Goal: Task Accomplishment & Management: Complete application form

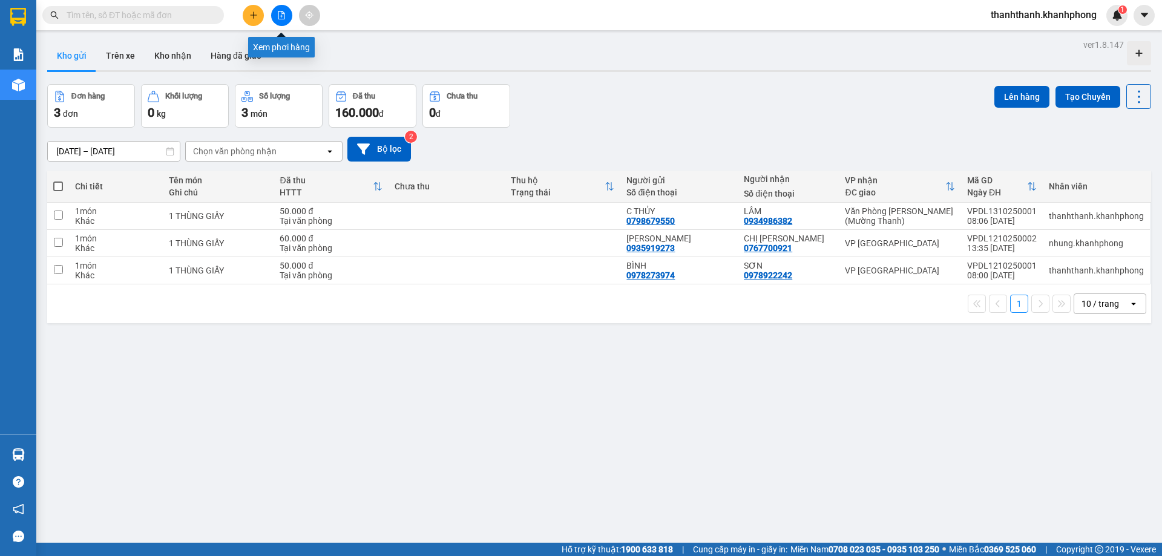
click at [241, 9] on div at bounding box center [281, 15] width 91 height 21
click at [244, 13] on button at bounding box center [253, 15] width 21 height 21
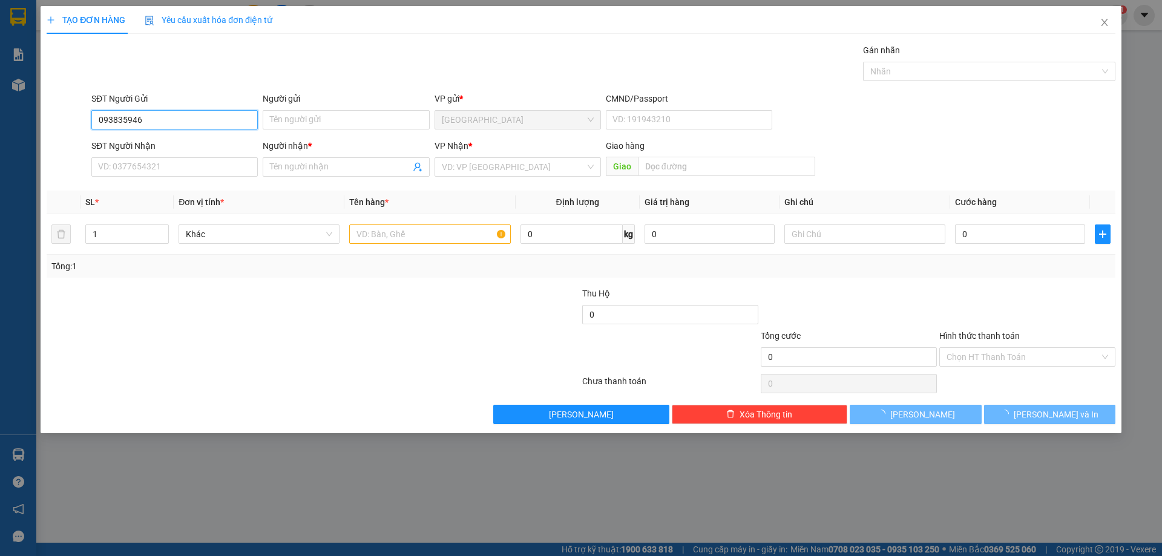
type input "0938359460"
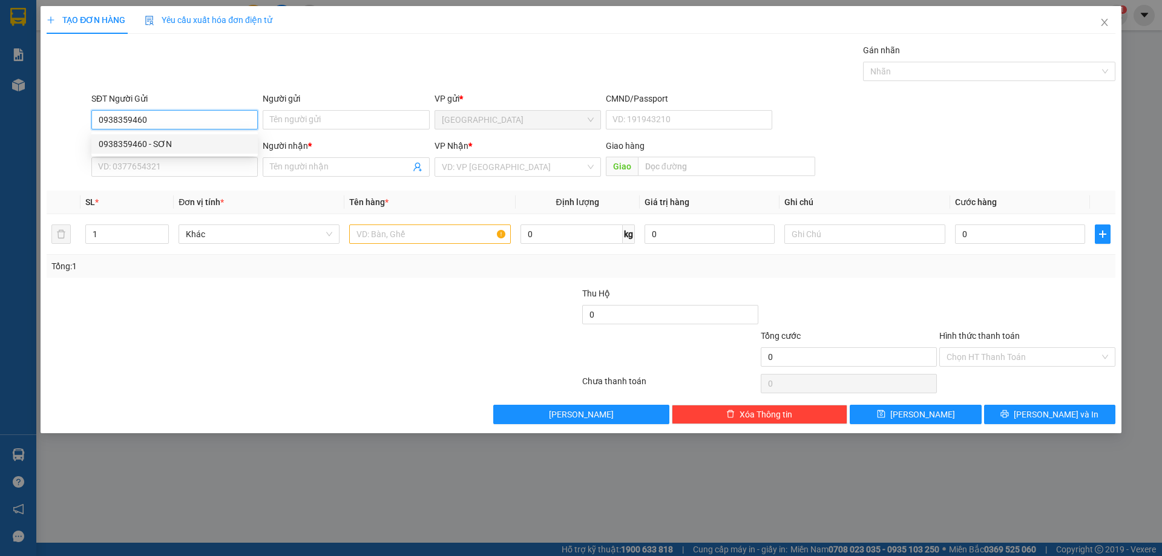
click at [167, 143] on div "0938359460 - SƠN" at bounding box center [175, 143] width 152 height 13
type input "SƠN"
type input "0938359460"
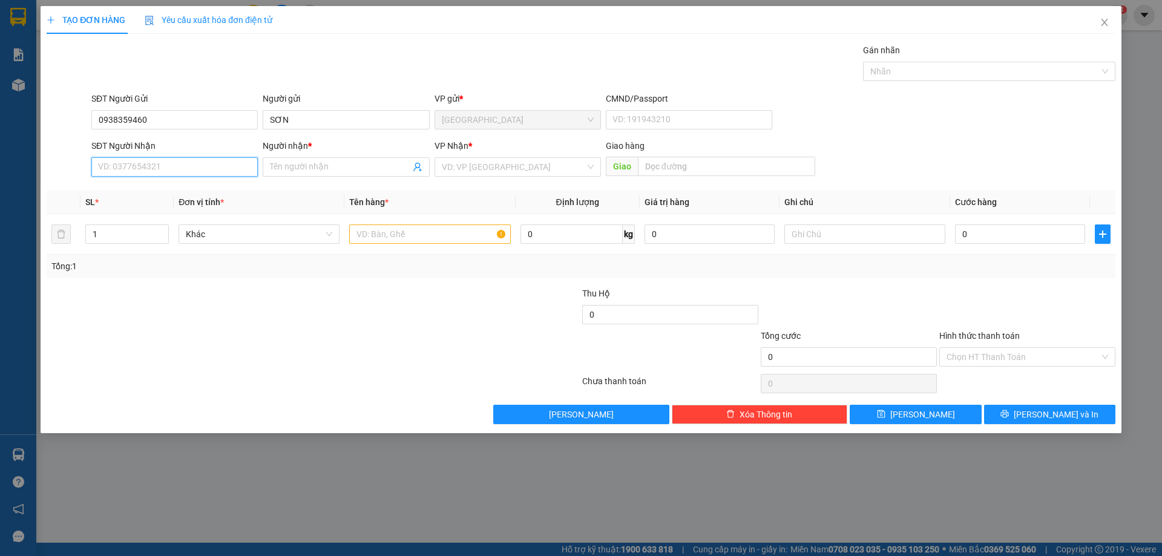
click at [167, 168] on input "SĐT Người Nhận" at bounding box center [174, 166] width 166 height 19
type input "0905099926"
click at [317, 170] on input "Người nhận *" at bounding box center [340, 166] width 140 height 13
type input "h"
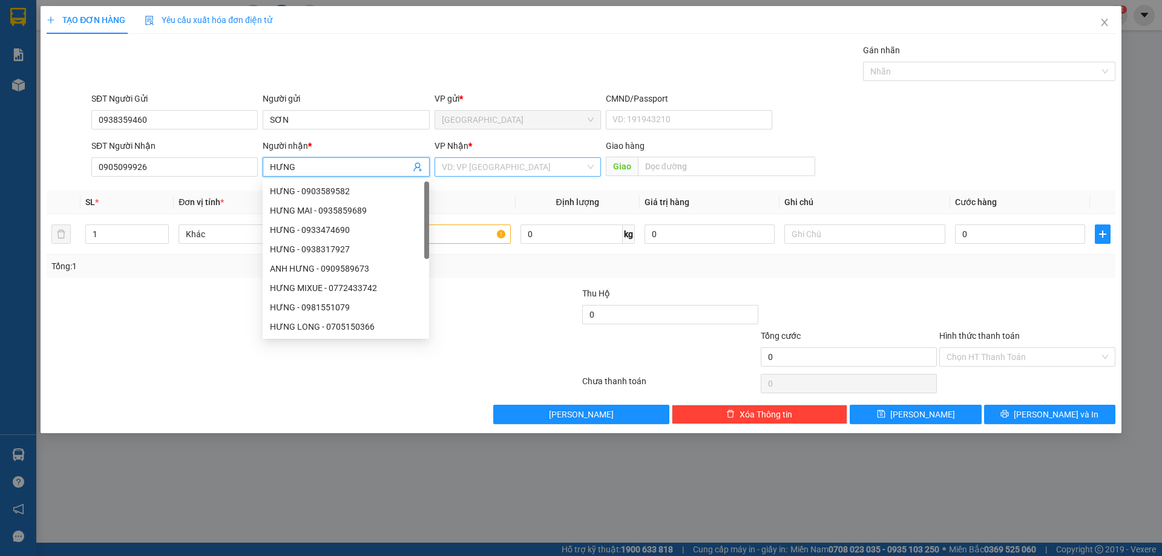
type input "HƯNG"
click at [529, 165] on input "search" at bounding box center [513, 167] width 143 height 18
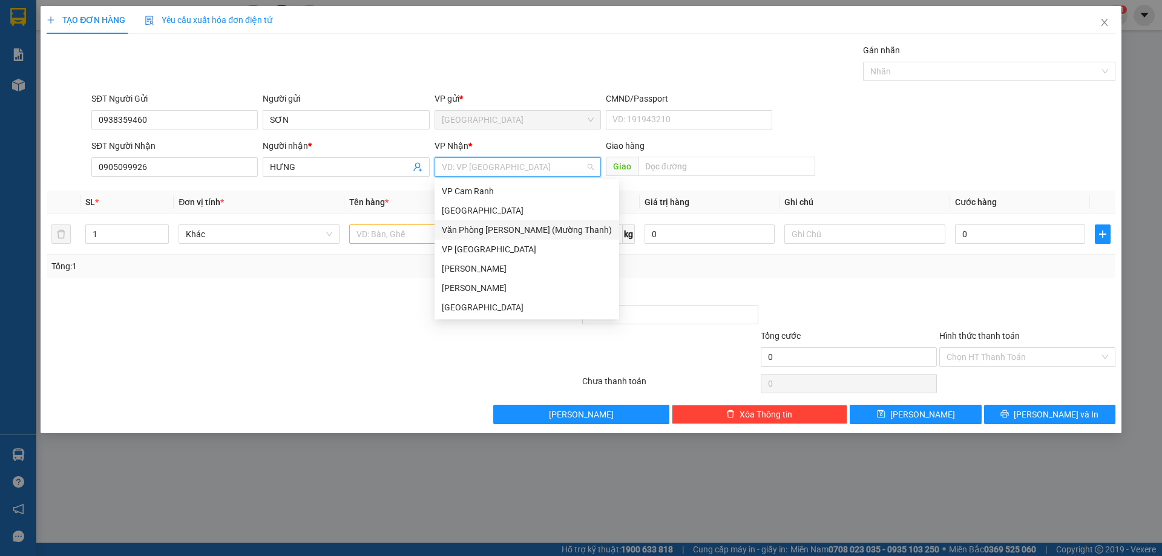
click at [535, 232] on div "Văn Phòng [PERSON_NAME] (Mường Thanh)" at bounding box center [527, 229] width 170 height 13
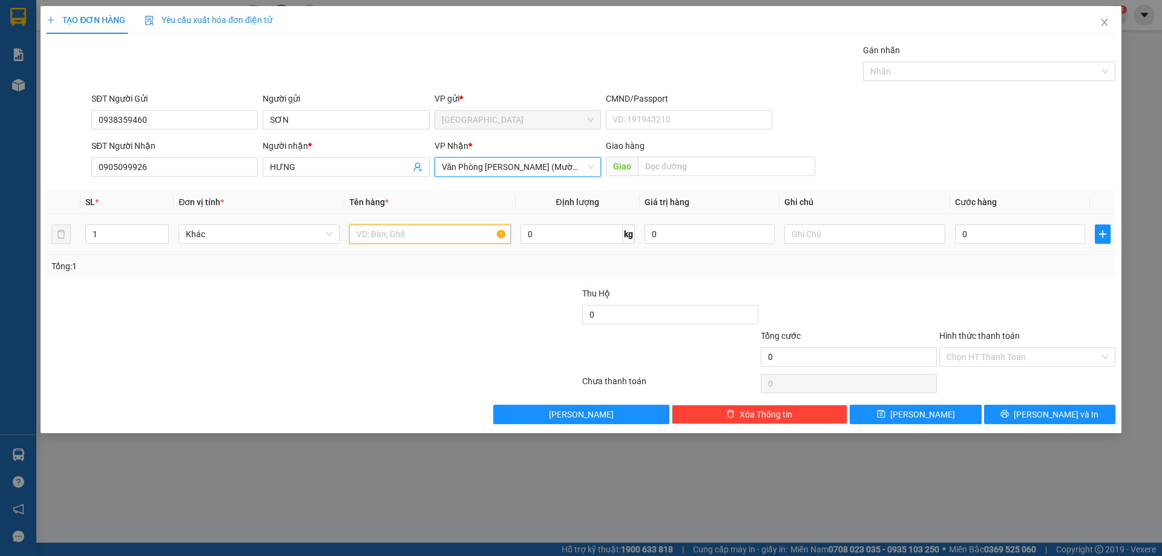
click at [415, 236] on input "text" at bounding box center [429, 233] width 161 height 19
type input "1 TÚI ĐEN"
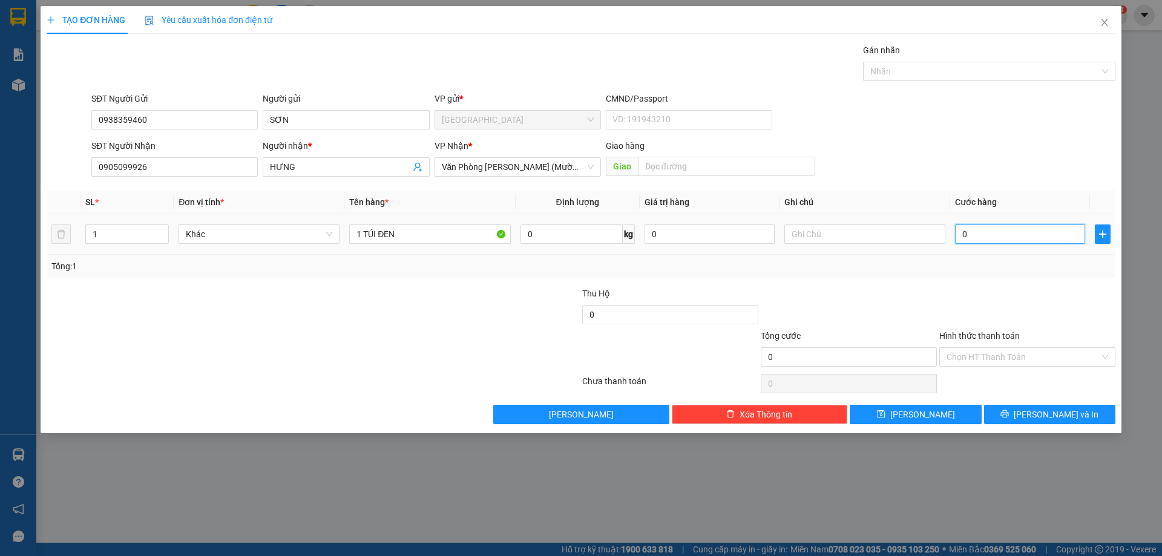
click at [978, 234] on input "0" at bounding box center [1020, 233] width 130 height 19
type input "3"
type input "30"
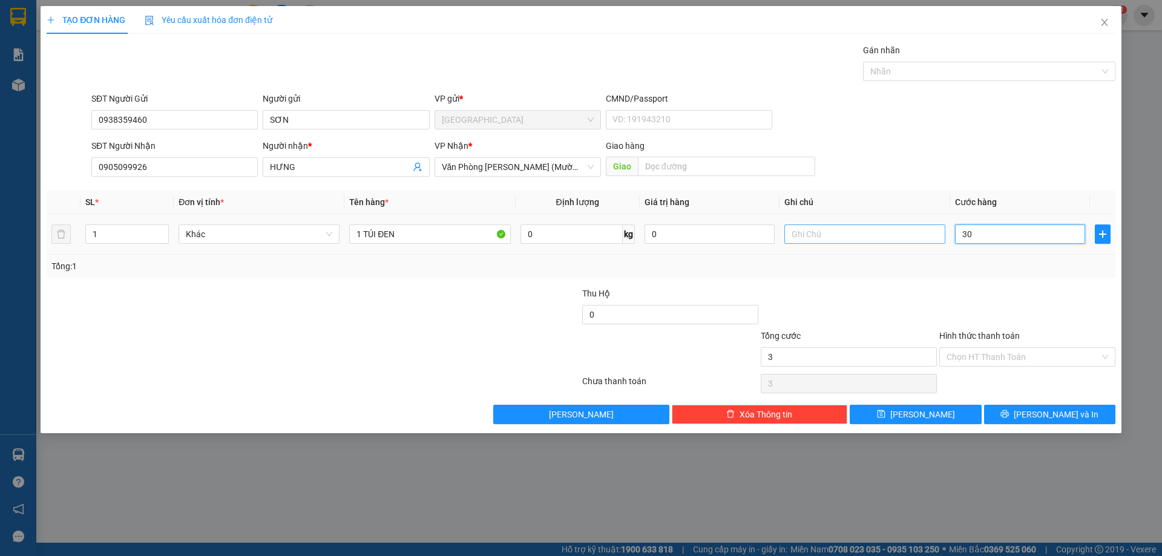
type input "30"
type input "300"
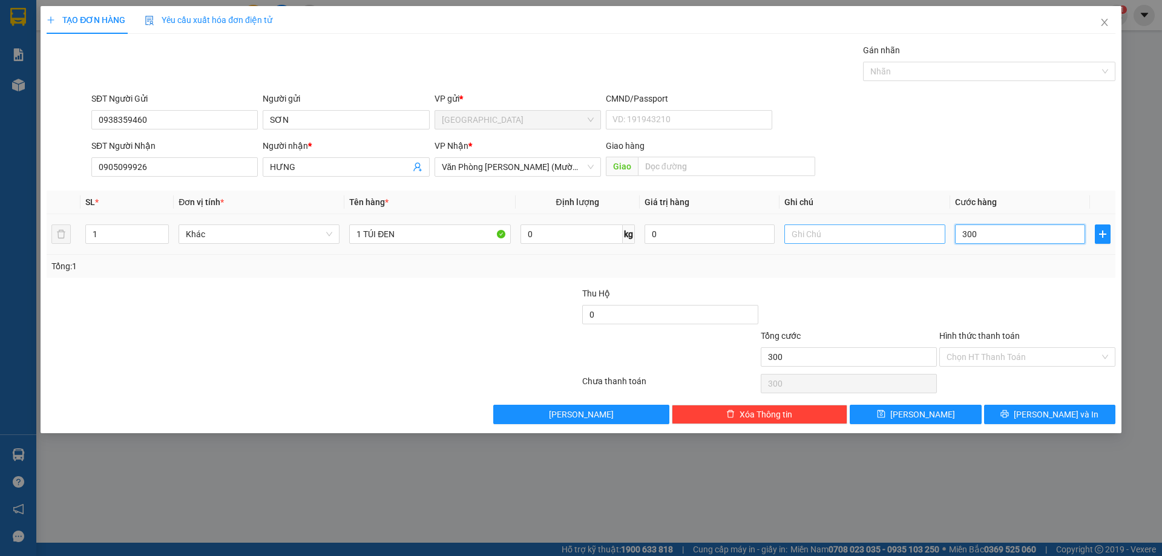
type input "3.000"
type input "30.000"
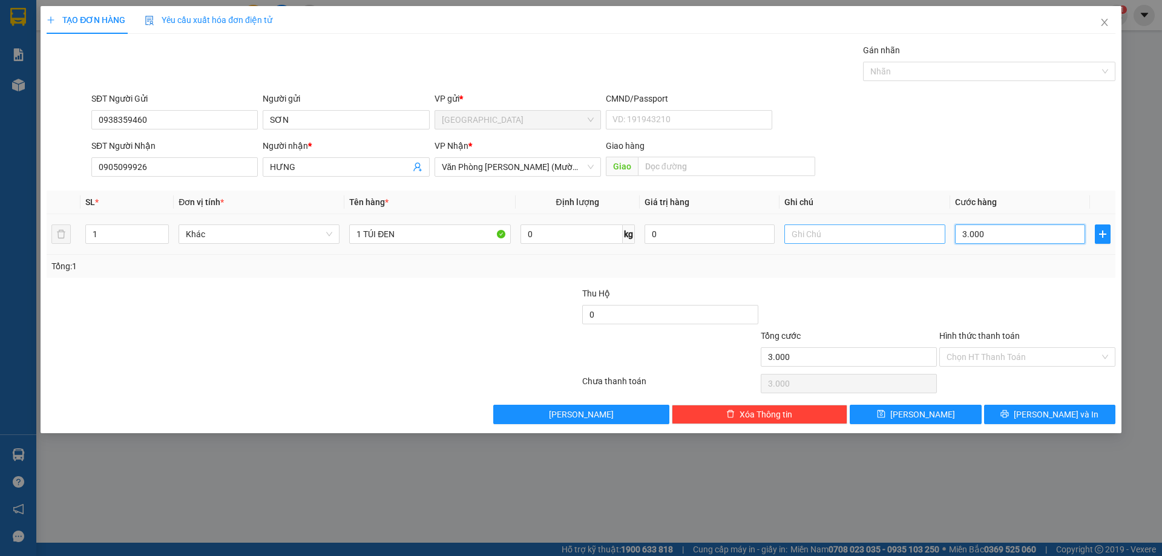
type input "30.000"
click at [1035, 356] on input "Hình thức thanh toán" at bounding box center [1022, 357] width 153 height 18
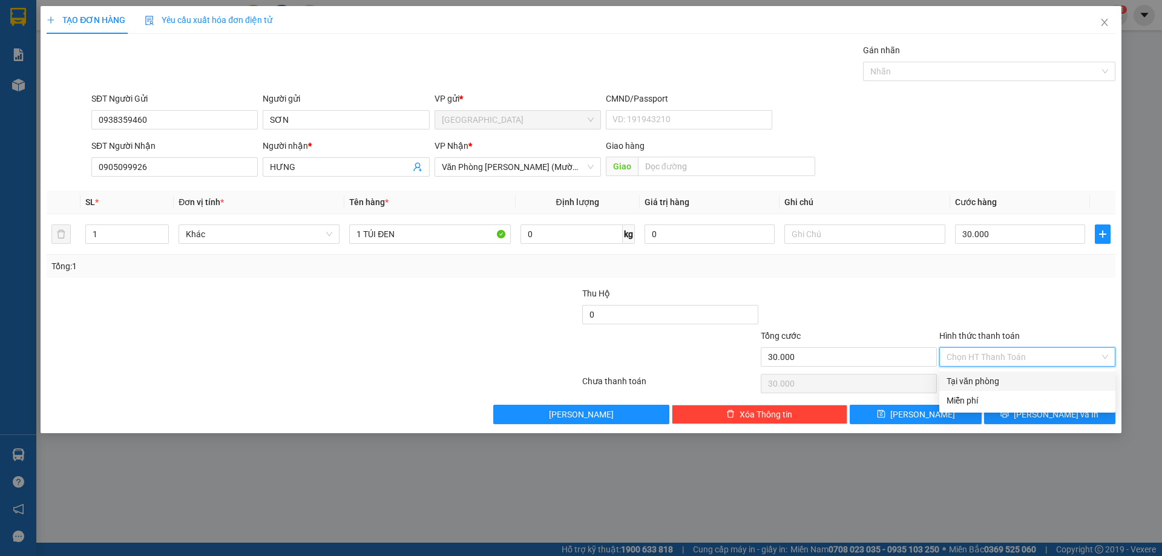
click at [1012, 376] on div "Tại văn phòng" at bounding box center [1027, 381] width 162 height 13
type input "0"
click at [1038, 416] on button "[PERSON_NAME] và In" at bounding box center [1049, 414] width 131 height 19
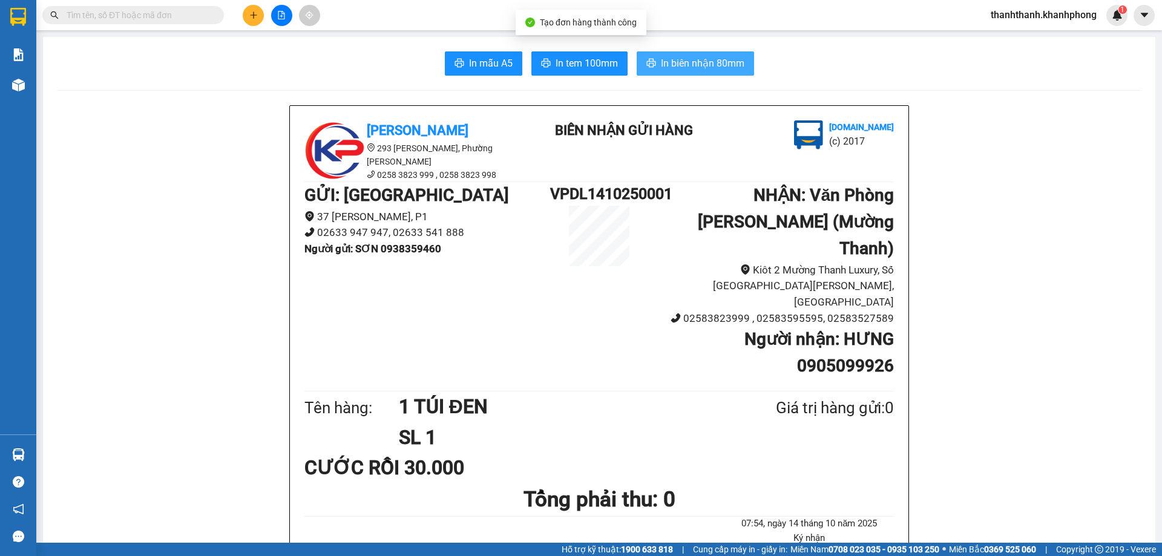
click at [714, 56] on span "In biên nhận 80mm" at bounding box center [703, 63] width 84 height 15
click at [667, 67] on span "In biên nhận 80mm" at bounding box center [703, 63] width 84 height 15
